Goal: Entertainment & Leisure: Consume media (video, audio)

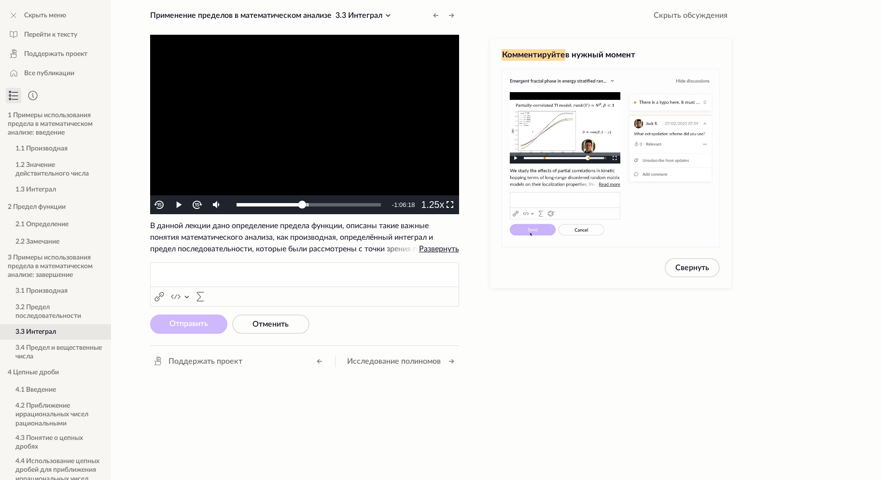
click at [300, 136] on video "To view this video please enable JavaScript, and consider upgrading to a web br…" at bounding box center [304, 125] width 309 height 180
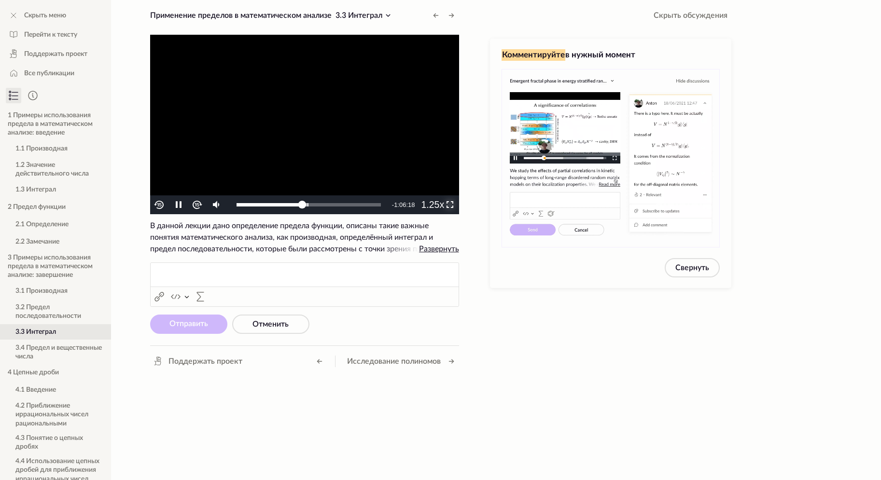
click at [449, 205] on span "Video Player" at bounding box center [449, 205] width 0 height 0
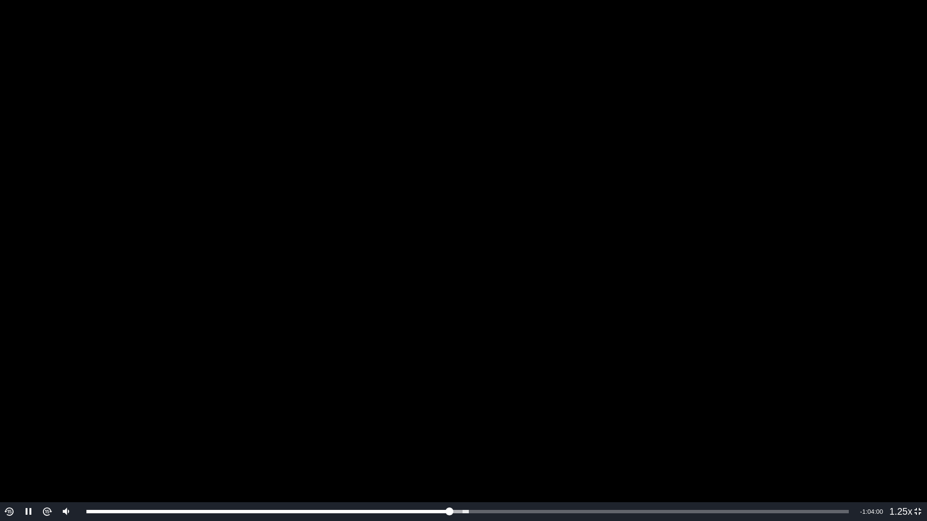
click at [742, 130] on video "To view this video please enable JavaScript, and consider upgrading to a web br…" at bounding box center [463, 260] width 927 height 521
click at [643, 128] on video "To view this video please enable JavaScript, and consider upgrading to a web br…" at bounding box center [463, 260] width 927 height 521
click at [637, 126] on video "To view this video please enable JavaScript, and consider upgrading to a web br…" at bounding box center [463, 260] width 927 height 521
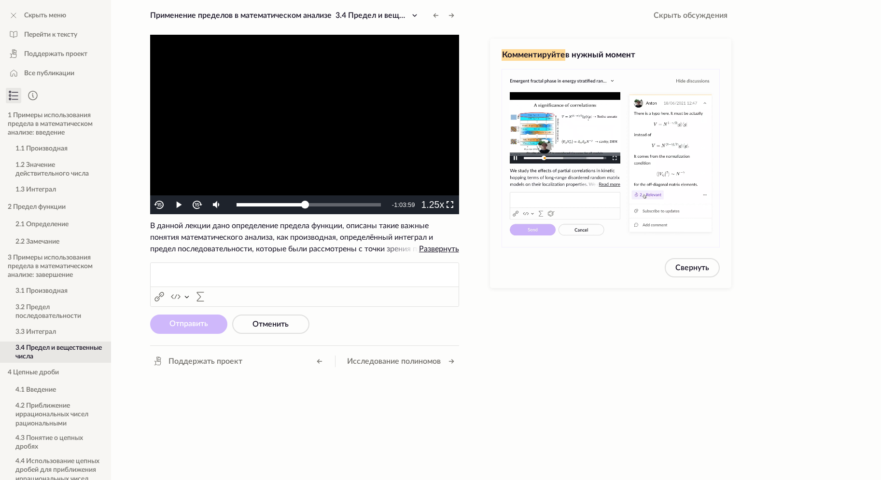
click at [303, 98] on video "To view this video please enable JavaScript, and consider upgrading to a web br…" at bounding box center [304, 125] width 309 height 180
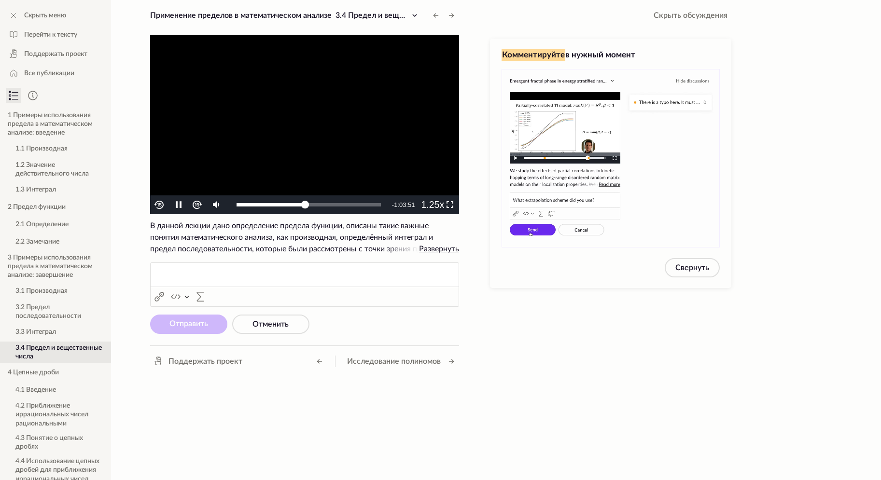
click at [339, 127] on video "To view this video please enable JavaScript, and consider upgrading to a web br…" at bounding box center [304, 125] width 309 height 180
click at [350, 128] on video "To view this video please enable JavaScript, and consider upgrading to a web br…" at bounding box center [304, 125] width 309 height 180
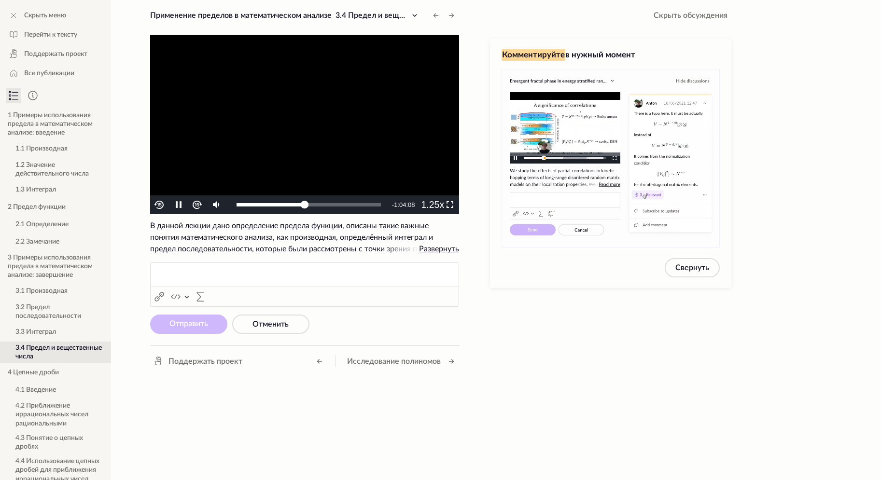
click at [338, 135] on video "To view this video please enable JavaScript, and consider upgrading to a web br…" at bounding box center [304, 125] width 309 height 180
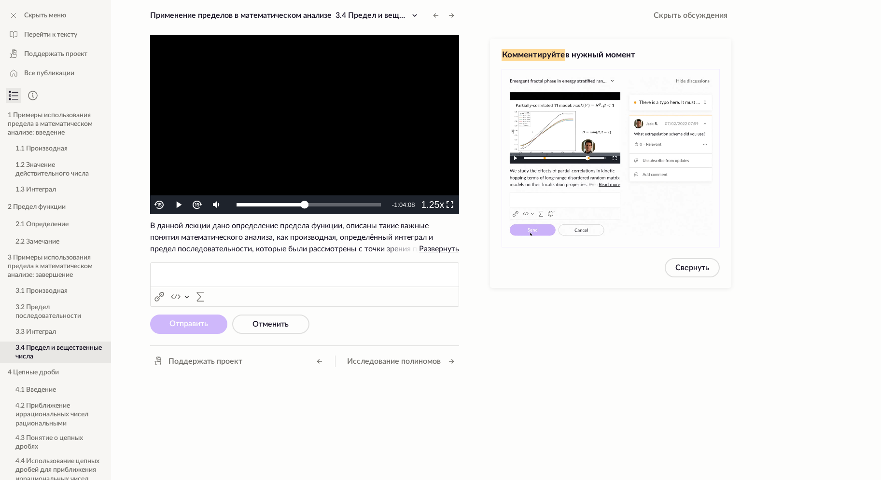
click at [337, 135] on video "To view this video please enable JavaScript, and consider upgrading to a web br…" at bounding box center [304, 125] width 309 height 180
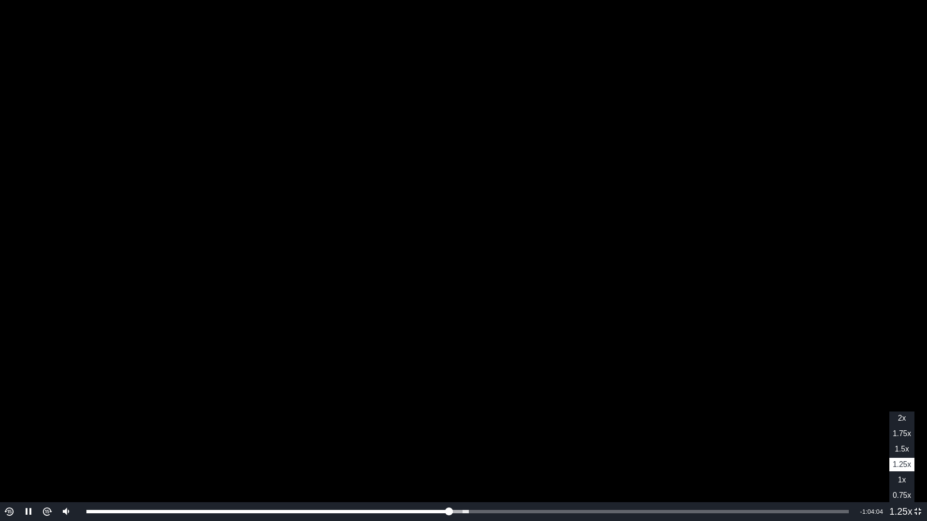
click at [903, 448] on span "1.5x" at bounding box center [902, 449] width 14 height 8
click at [904, 467] on span "1.25x" at bounding box center [902, 465] width 18 height 8
click at [827, 252] on video "To view this video please enable JavaScript, and consider upgrading to a web br…" at bounding box center [463, 260] width 927 height 521
click at [842, 190] on video "To view this video please enable JavaScript, and consider upgrading to a web br…" at bounding box center [463, 260] width 927 height 521
click at [790, 193] on video "To view this video please enable JavaScript, and consider upgrading to a web br…" at bounding box center [463, 260] width 927 height 521
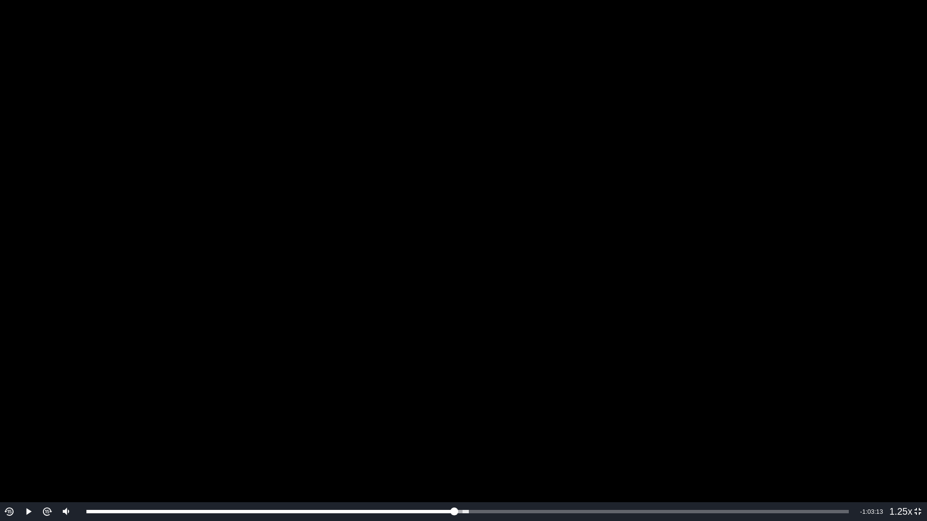
click at [696, 145] on video "To view this video please enable JavaScript, and consider upgrading to a web br…" at bounding box center [463, 260] width 927 height 521
click at [700, 205] on video "To view this video please enable JavaScript, and consider upgrading to a web br…" at bounding box center [463, 260] width 927 height 521
click at [868, 207] on video "To view this video please enable JavaScript, and consider upgrading to a web br…" at bounding box center [463, 260] width 927 height 521
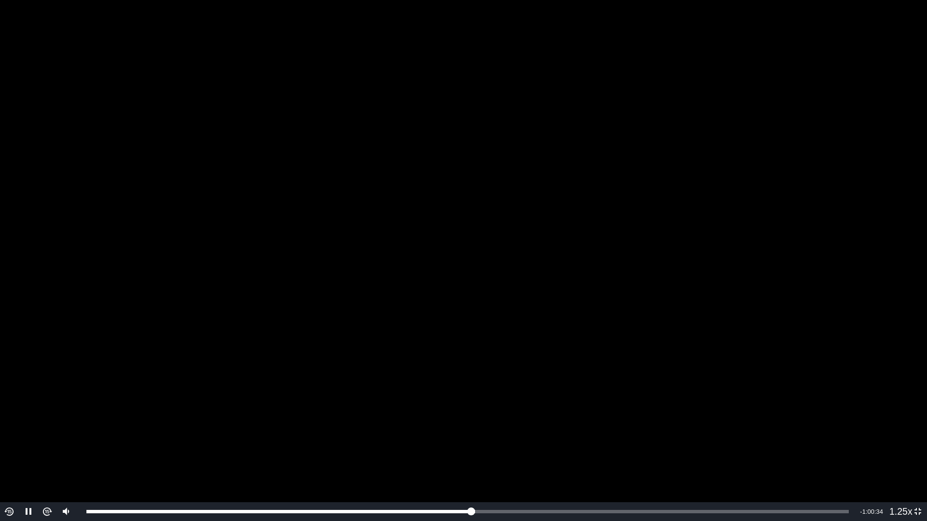
click at [845, 141] on video "To view this video please enable JavaScript, and consider upgrading to a web br…" at bounding box center [463, 260] width 927 height 521
click at [686, 143] on video "To view this video please enable JavaScript, and consider upgrading to a web br…" at bounding box center [463, 260] width 927 height 521
click at [783, 128] on video "To view this video please enable JavaScript, and consider upgrading to a web br…" at bounding box center [463, 260] width 927 height 521
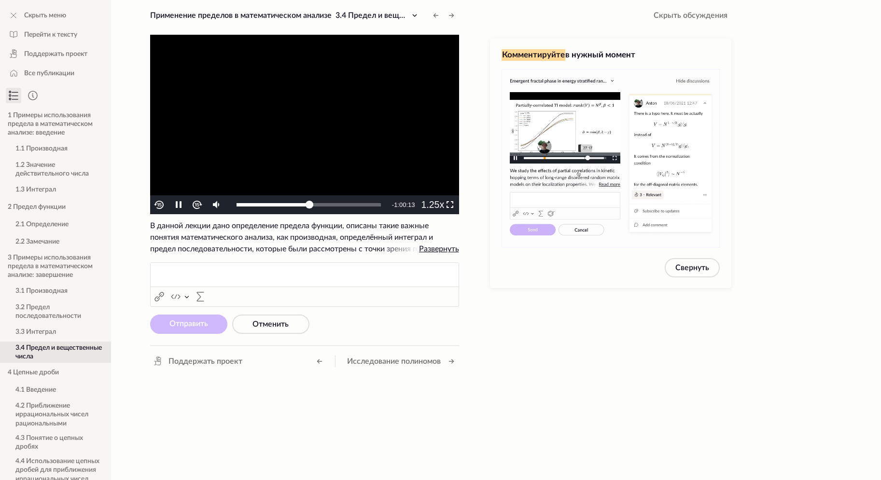
click at [226, 109] on video "To view this video please enable JavaScript, and consider upgrading to a web br…" at bounding box center [304, 125] width 309 height 180
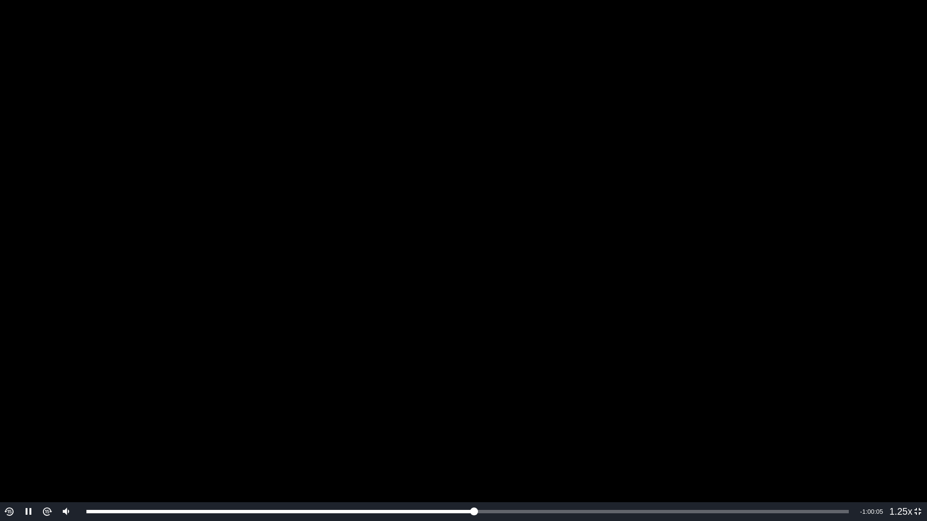
click at [686, 140] on video "To view this video please enable JavaScript, and consider upgrading to a web br…" at bounding box center [463, 260] width 927 height 521
click at [611, 236] on video "To view this video please enable JavaScript, and consider upgrading to a web br…" at bounding box center [463, 260] width 927 height 521
click at [608, 233] on video "To view this video please enable JavaScript, and consider upgrading to a web br…" at bounding box center [463, 260] width 927 height 521
click at [559, 162] on video "To view this video please enable JavaScript, and consider upgrading to a web br…" at bounding box center [463, 260] width 927 height 521
